Goal: Check status: Check status

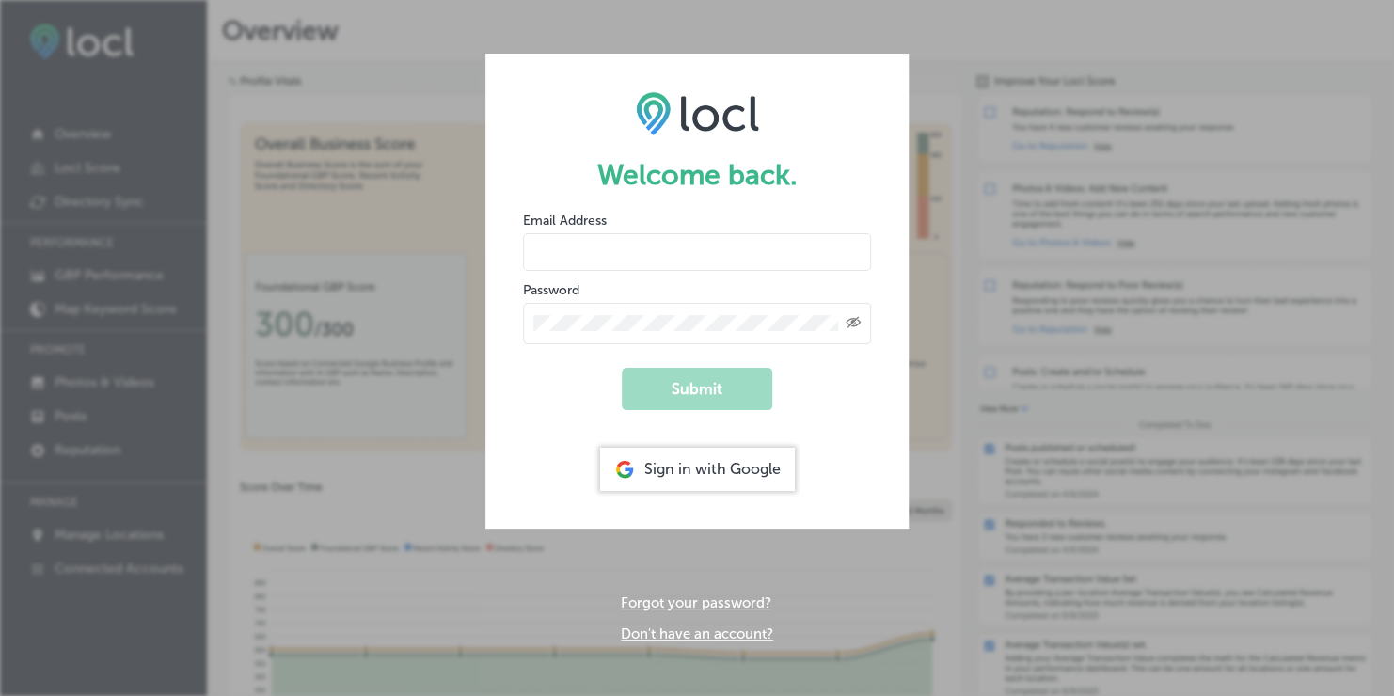
type input "[PERSON_NAME][EMAIL_ADDRESS][DOMAIN_NAME]"
click at [715, 385] on button "Submit" at bounding box center [697, 389] width 151 height 42
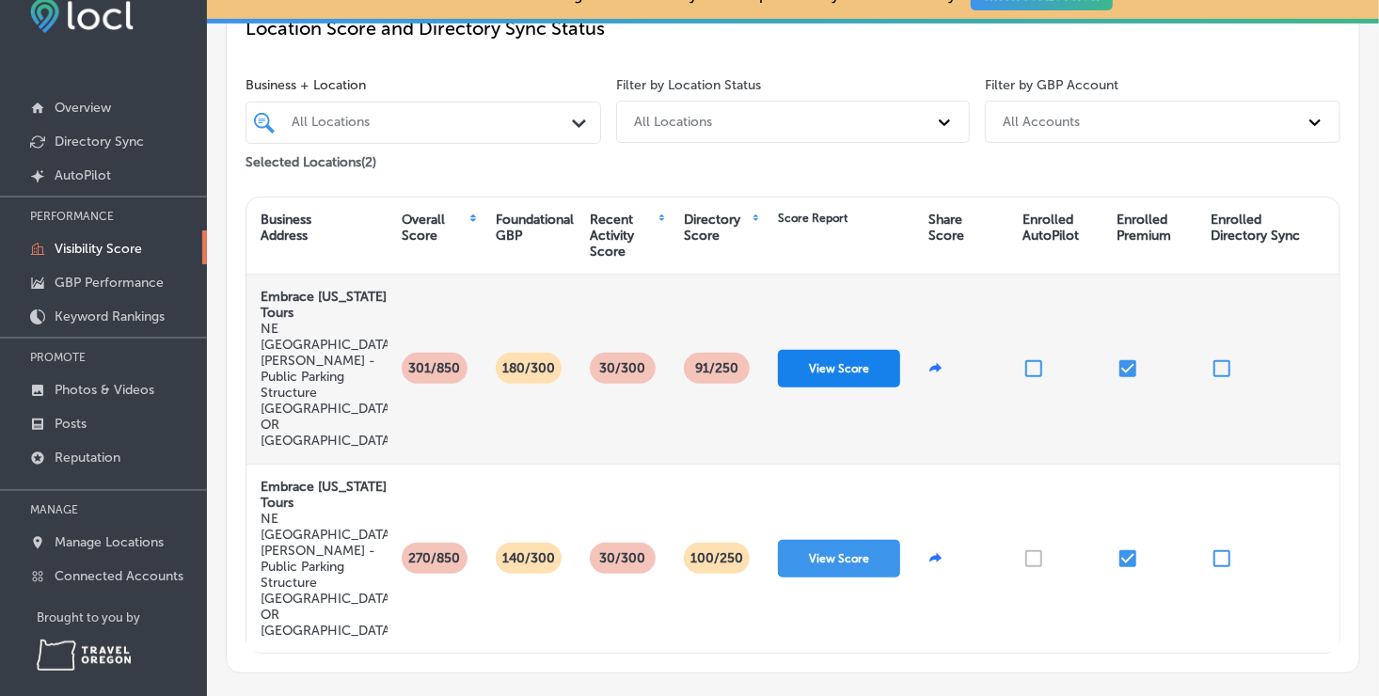
scroll to position [40, 0]
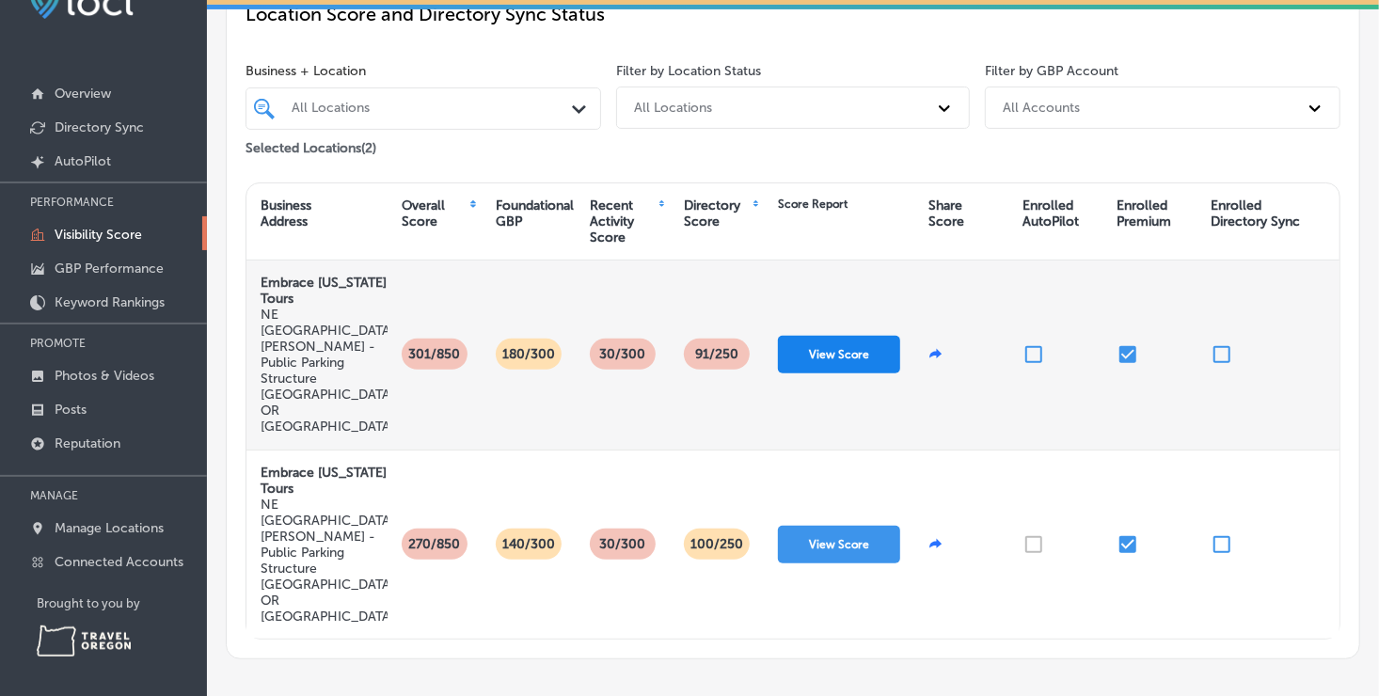
click at [821, 336] on button "View Score" at bounding box center [839, 355] width 122 height 38
